Goal: Task Accomplishment & Management: Manage account settings

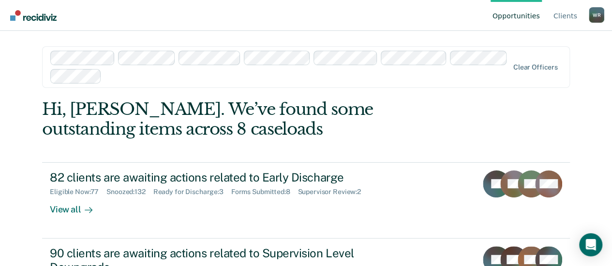
scroll to position [48, 0]
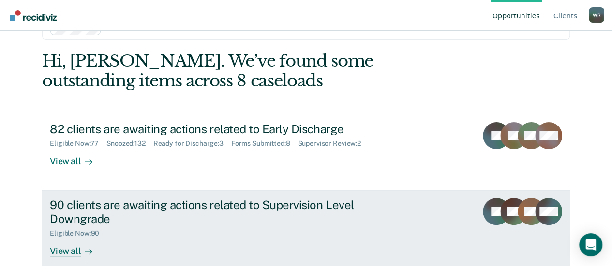
click at [65, 249] on div "View all" at bounding box center [77, 247] width 54 height 19
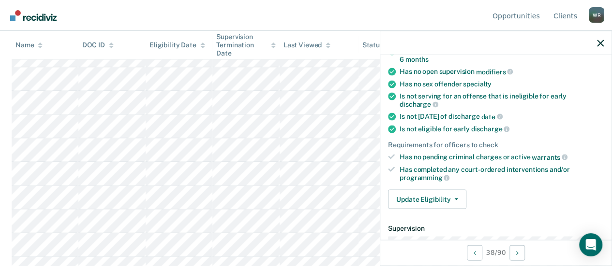
scroll to position [193, 0]
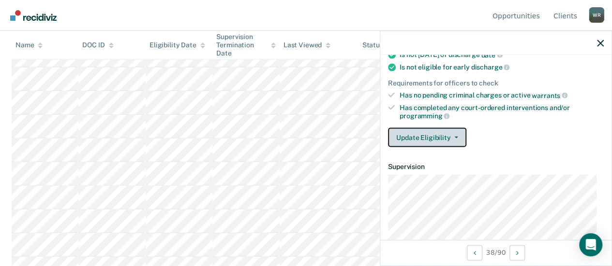
click at [455, 137] on icon "button" at bounding box center [456, 138] width 4 height 2
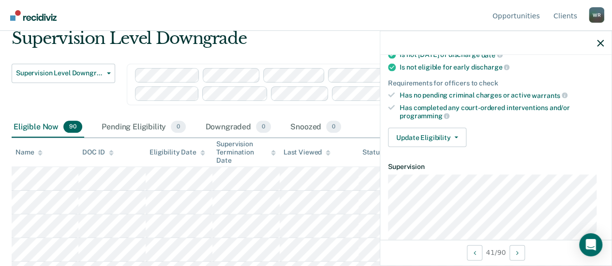
scroll to position [0, 0]
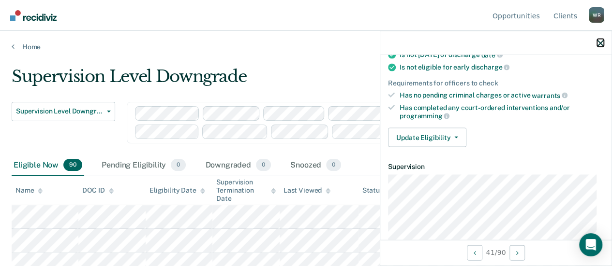
click at [598, 39] on button "button" at bounding box center [600, 43] width 7 height 8
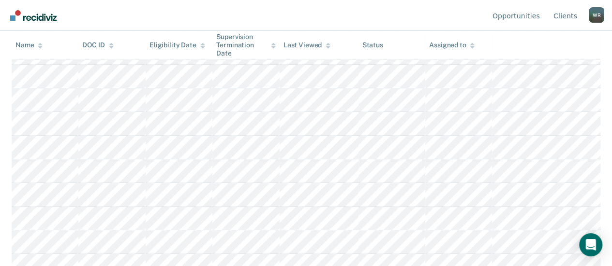
scroll to position [290, 0]
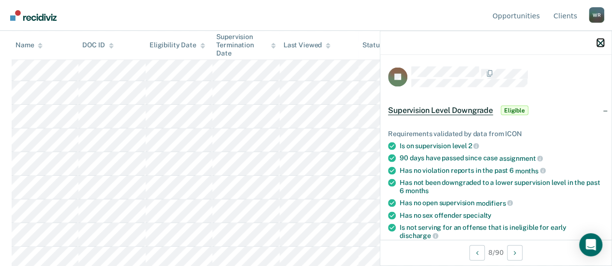
click at [598, 42] on icon "button" at bounding box center [600, 43] width 7 height 7
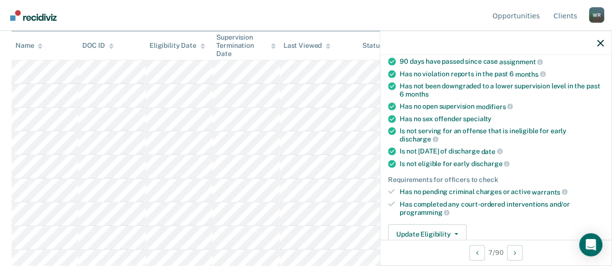
scroll to position [0, 0]
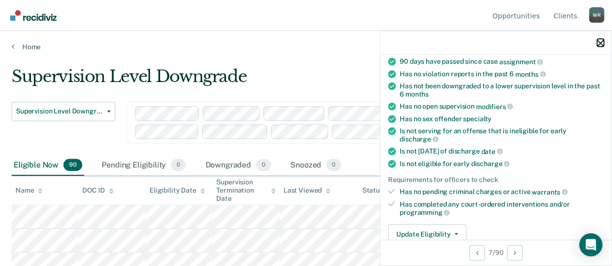
click at [597, 41] on icon "button" at bounding box center [600, 43] width 7 height 7
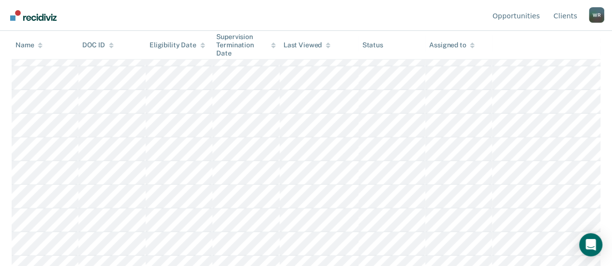
scroll to position [1064, 0]
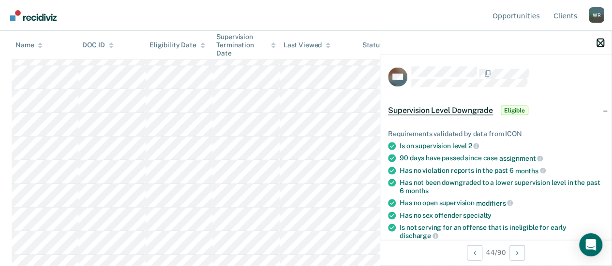
click at [597, 40] on icon "button" at bounding box center [600, 43] width 7 height 7
click at [600, 40] on button "button" at bounding box center [600, 43] width 7 height 8
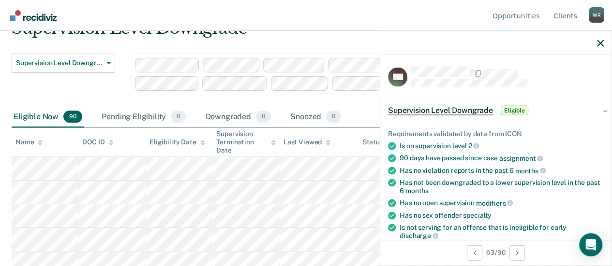
scroll to position [0, 0]
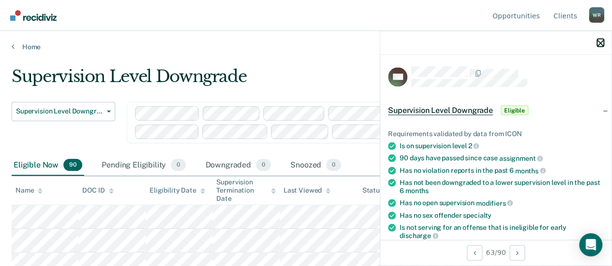
click at [599, 40] on icon "button" at bounding box center [600, 43] width 7 height 7
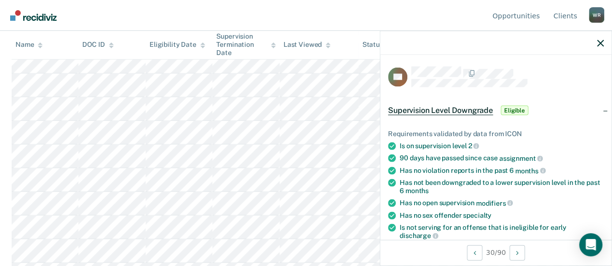
scroll to position [822, 0]
click at [600, 42] on icon "button" at bounding box center [600, 43] width 7 height 7
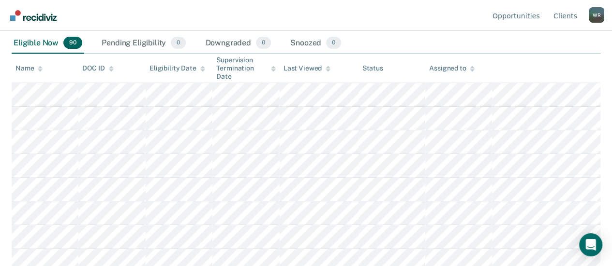
scroll to position [0, 0]
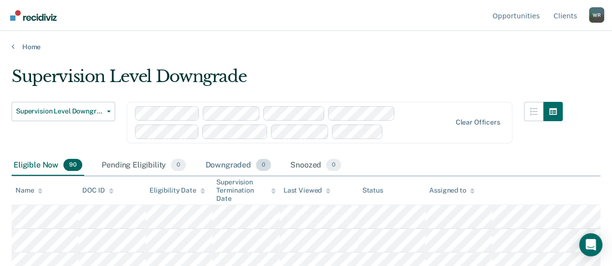
click at [237, 165] on div "Downgraded 0" at bounding box center [238, 165] width 70 height 21
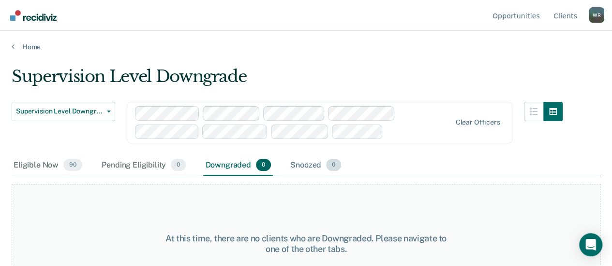
click at [306, 164] on div "Snoozed 0" at bounding box center [315, 165] width 55 height 21
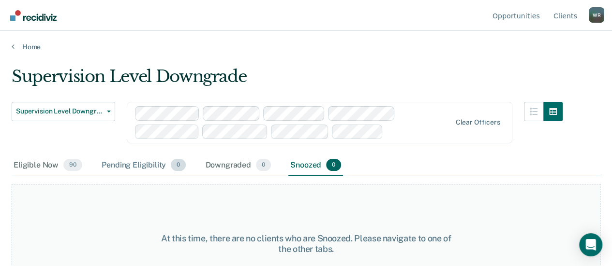
click at [134, 165] on div "Pending Eligibility 0" at bounding box center [144, 165] width 88 height 21
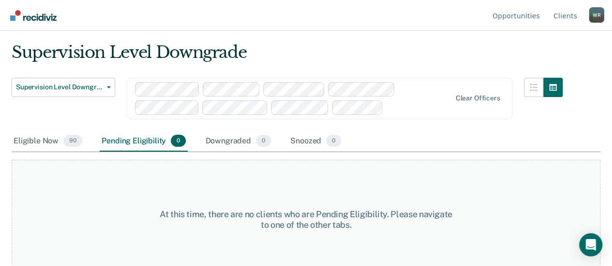
scroll to position [37, 0]
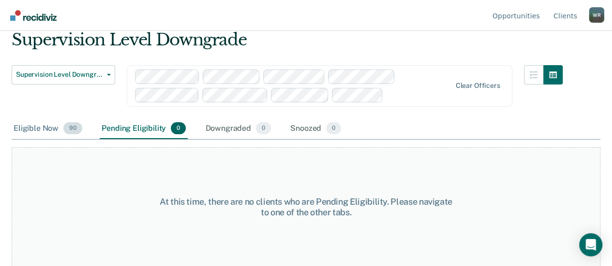
click at [44, 126] on div "Eligible Now 90" at bounding box center [48, 128] width 73 height 21
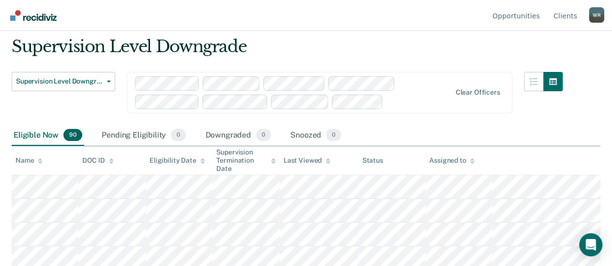
scroll to position [0, 0]
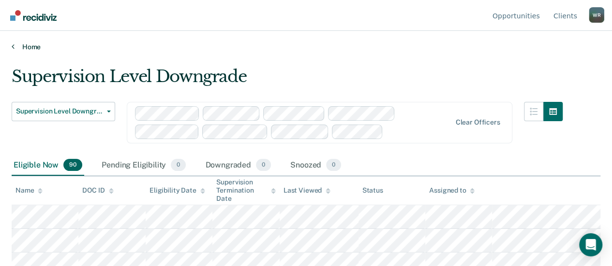
click at [15, 46] on link "Home" at bounding box center [306, 47] width 588 height 9
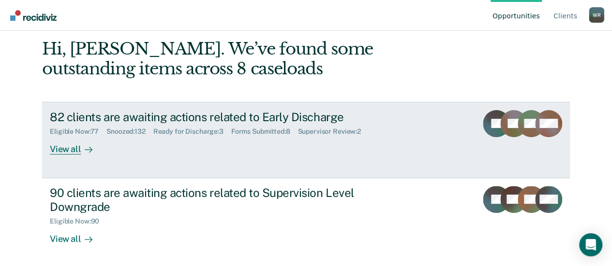
scroll to position [61, 0]
click at [66, 147] on div "View all" at bounding box center [77, 144] width 54 height 19
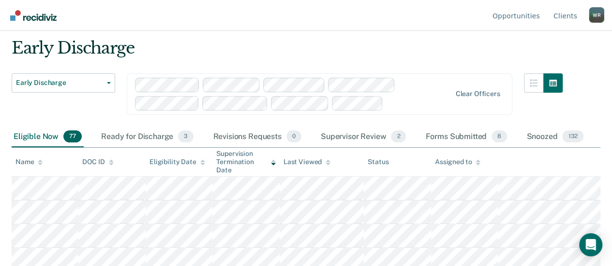
scroll to position [48, 0]
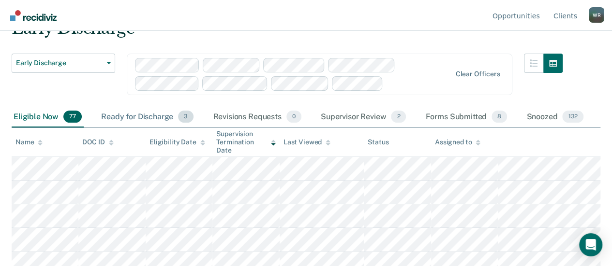
click at [150, 118] on div "Ready for Discharge 3" at bounding box center [147, 117] width 96 height 21
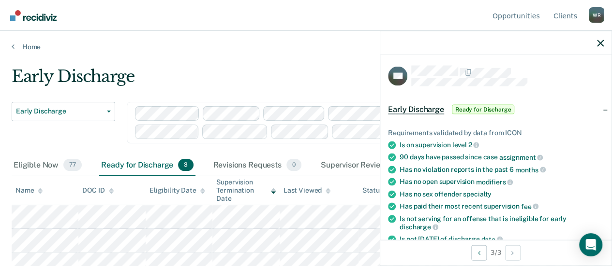
scroll to position [0, 0]
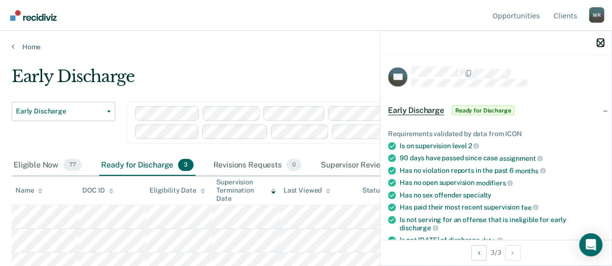
click at [600, 40] on icon "button" at bounding box center [600, 43] width 7 height 7
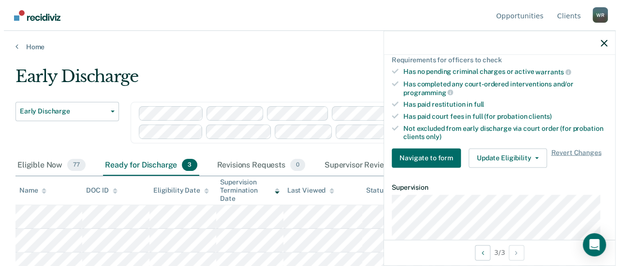
scroll to position [242, 0]
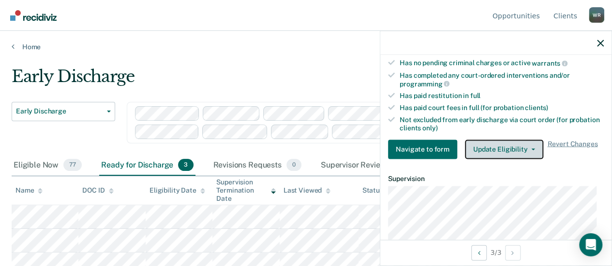
click at [531, 148] on icon "button" at bounding box center [533, 149] width 4 height 2
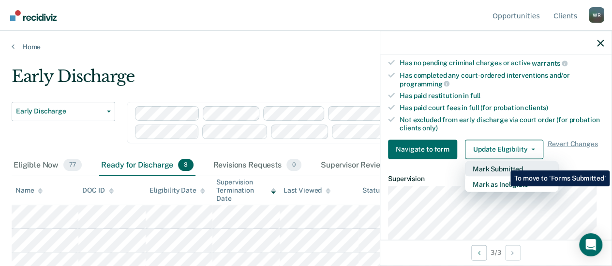
click at [503, 163] on button "Mark Submitted" at bounding box center [511, 168] width 93 height 15
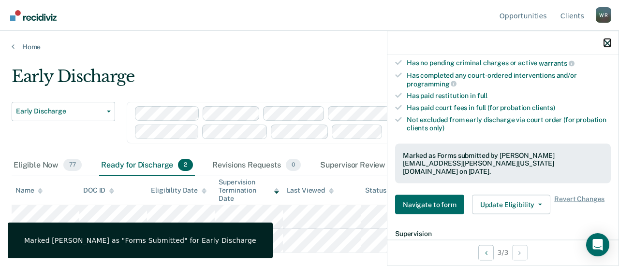
click at [608, 40] on icon "button" at bounding box center [607, 43] width 7 height 7
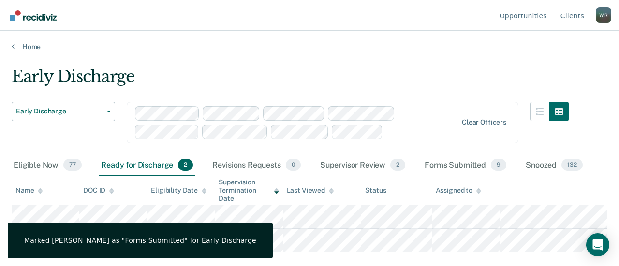
click at [413, 59] on main "Early Discharge Early Discharge Early Discharge Supervision Level Downgrade Cle…" at bounding box center [309, 157] width 619 height 212
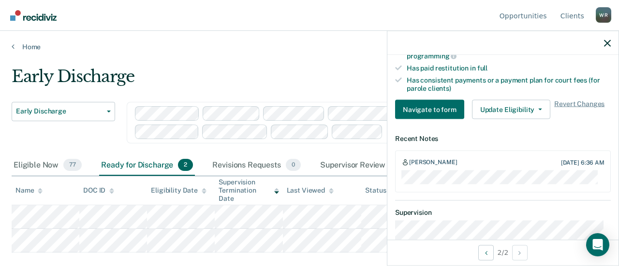
scroll to position [299, 0]
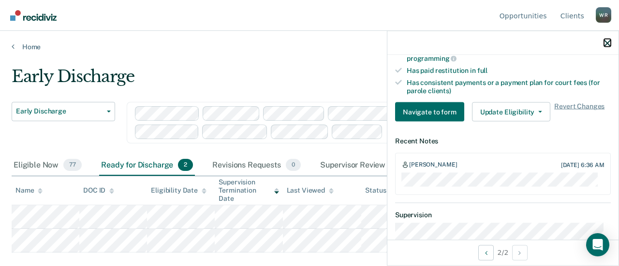
click at [605, 41] on icon "button" at bounding box center [607, 43] width 7 height 7
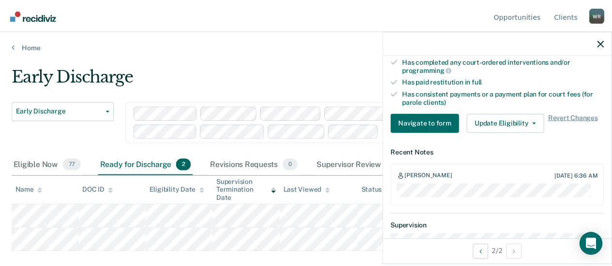
scroll to position [290, 0]
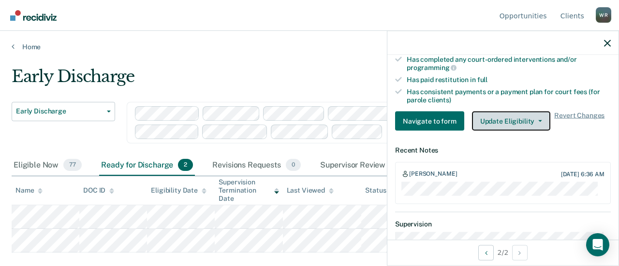
click at [537, 118] on button "Update Eligibility" at bounding box center [511, 121] width 78 height 19
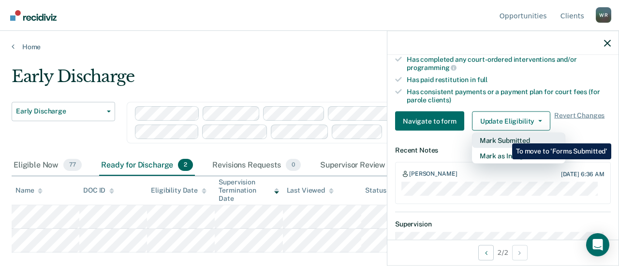
click at [505, 136] on button "Mark Submitted" at bounding box center [518, 140] width 93 height 15
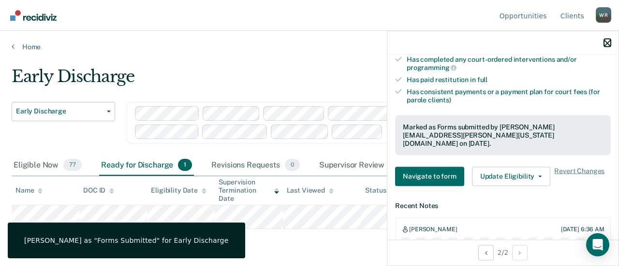
click at [607, 41] on icon "button" at bounding box center [607, 43] width 7 height 7
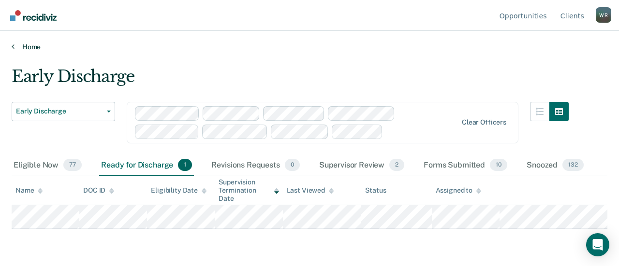
click at [15, 46] on link "Home" at bounding box center [310, 47] width 596 height 9
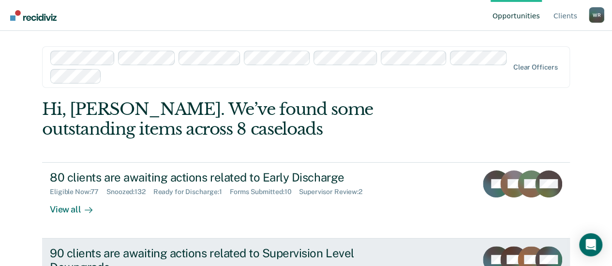
scroll to position [61, 0]
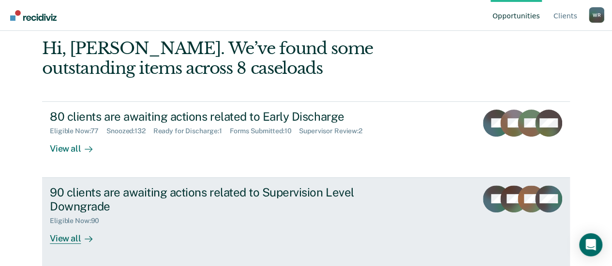
click at [174, 193] on div "90 clients are awaiting actions related to Supervision Level Downgrade" at bounding box center [219, 200] width 339 height 28
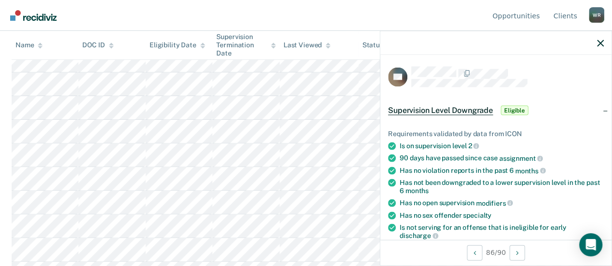
scroll to position [1925, 0]
click at [599, 43] on icon "button" at bounding box center [600, 43] width 7 height 7
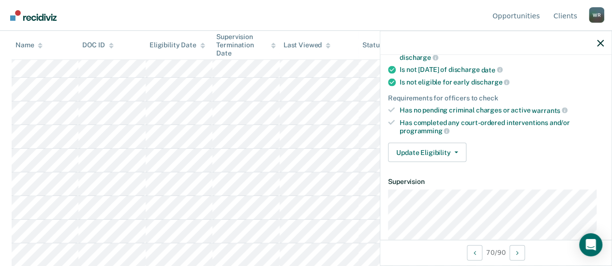
scroll to position [193, 0]
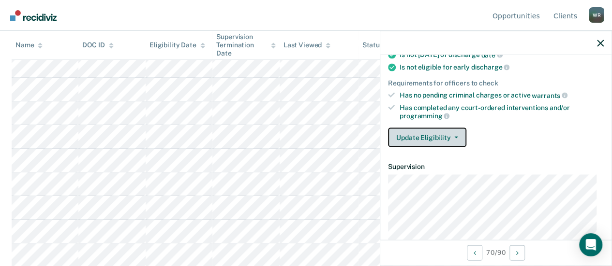
click at [458, 133] on button "Update Eligibility" at bounding box center [427, 137] width 78 height 19
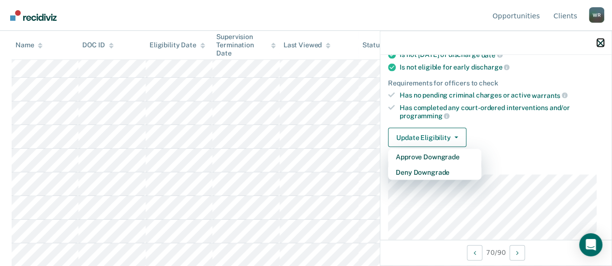
click at [597, 40] on icon "button" at bounding box center [600, 43] width 7 height 7
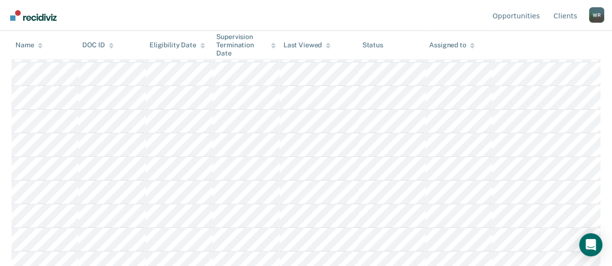
scroll to position [1489, 0]
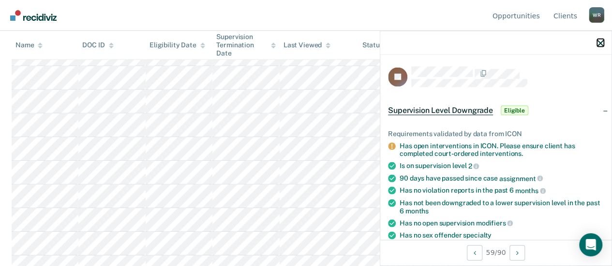
click at [601, 43] on icon "button" at bounding box center [600, 43] width 7 height 7
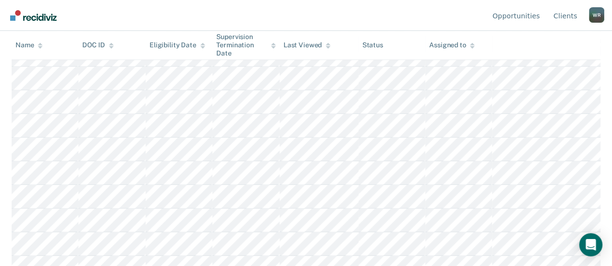
scroll to position [233, 0]
